Goal: Information Seeking & Learning: Learn about a topic

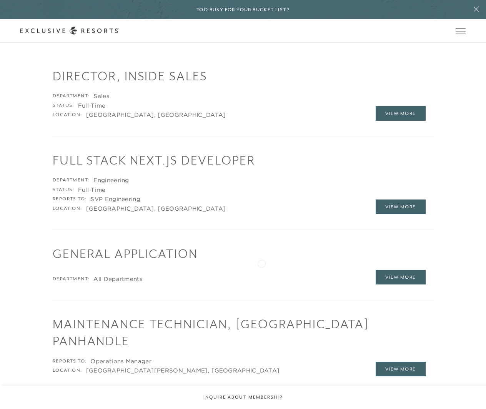
scroll to position [964, 0]
click at [410, 204] on link "View More" at bounding box center [401, 207] width 50 height 15
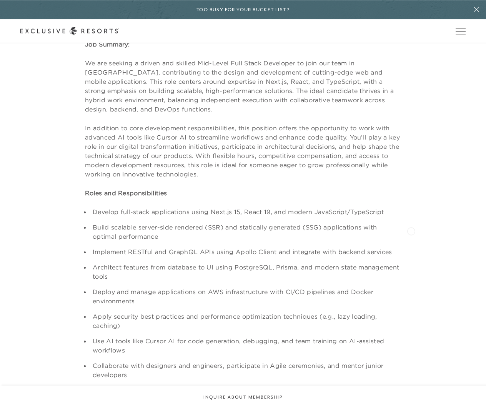
scroll to position [219, 0]
drag, startPoint x: 233, startPoint y: 253, endPoint x: 253, endPoint y: 254, distance: 20.0
click at [253, 254] on li "Implement RESTful and GraphQL APIs using Apollo Client and integrate with backe…" at bounding box center [245, 252] width 311 height 9
